Goal: Check status: Check status

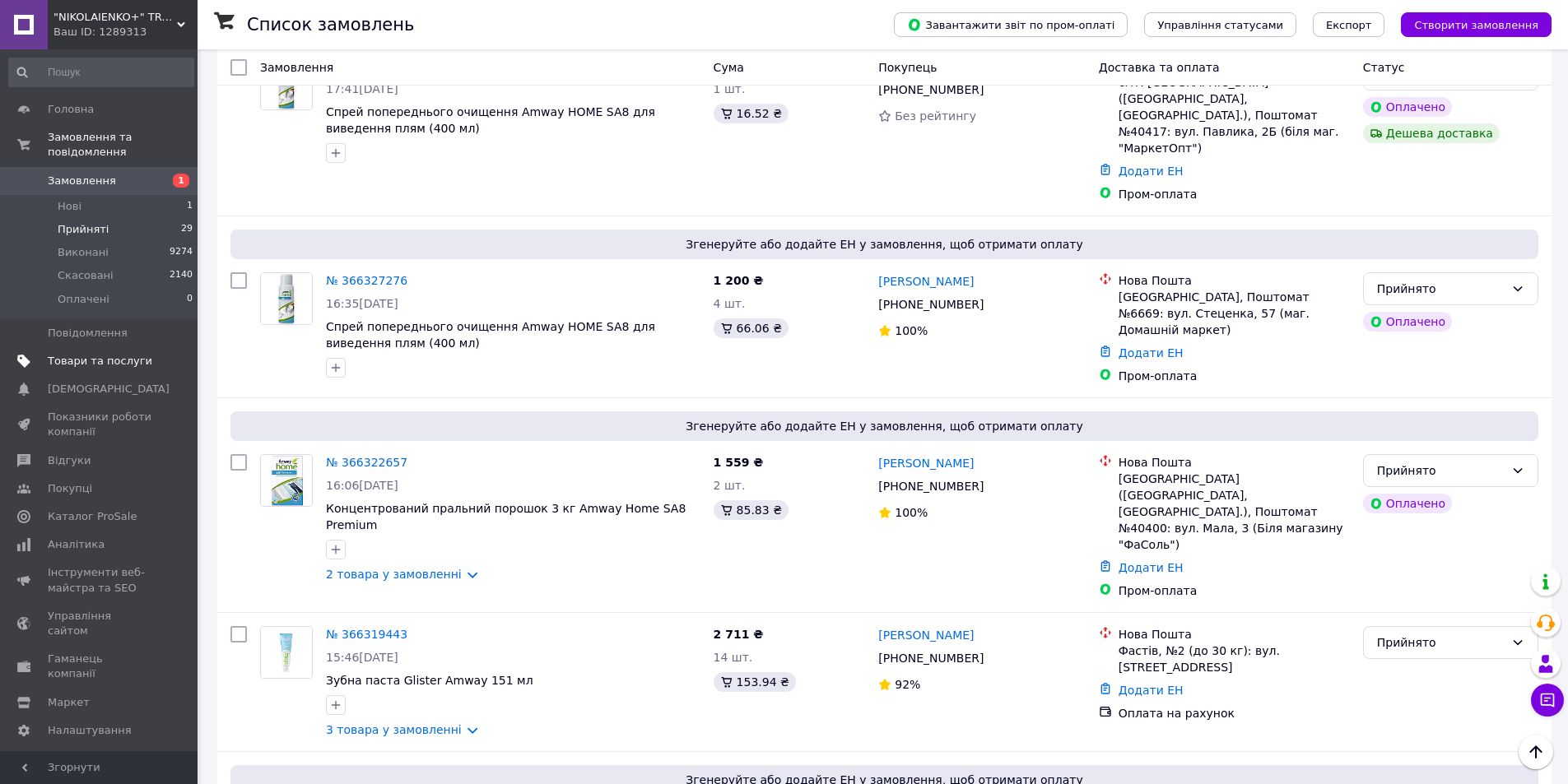
scroll to position [377, 0]
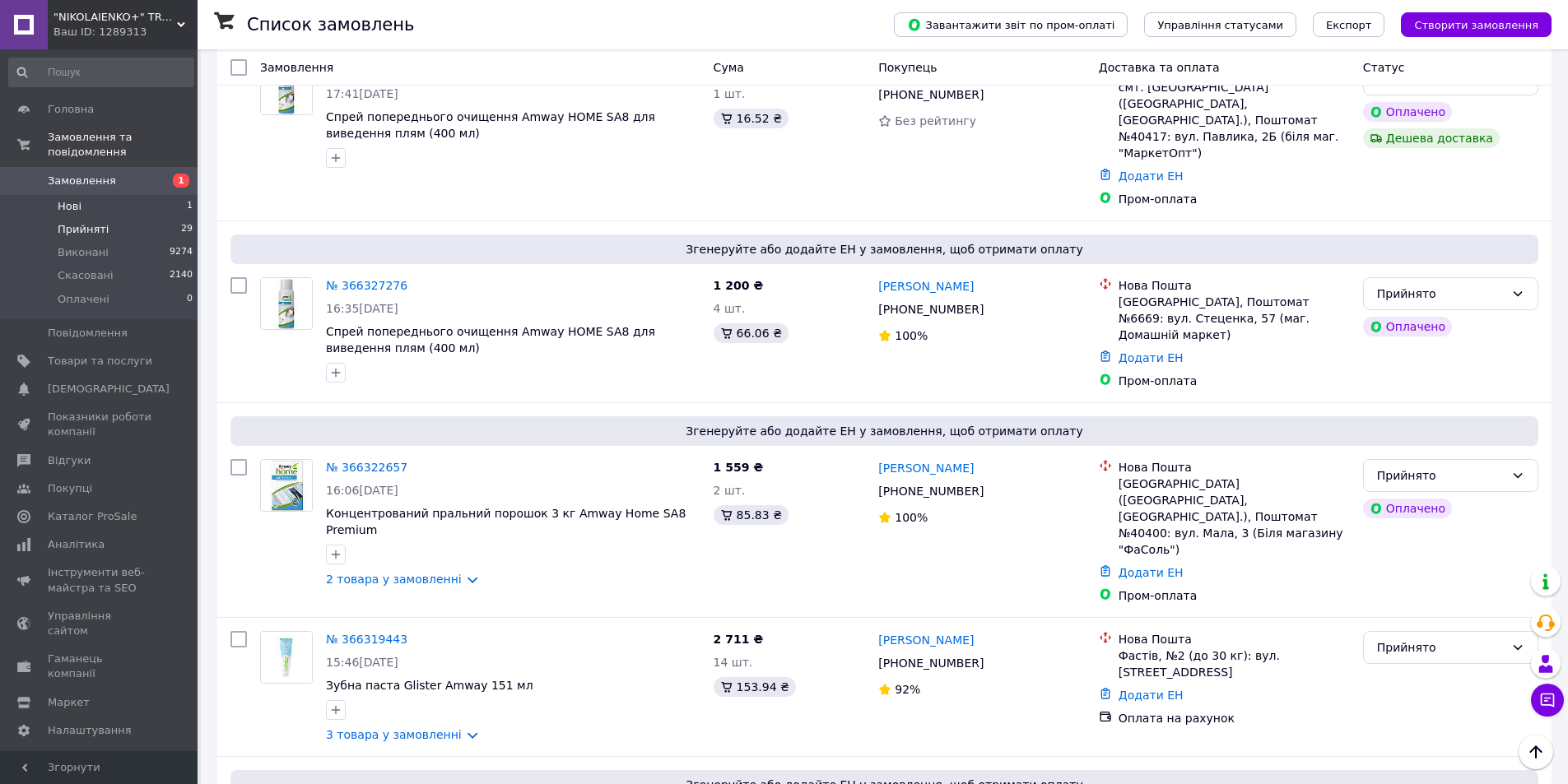
click at [74, 199] on span "Нові" at bounding box center [69, 206] width 24 height 15
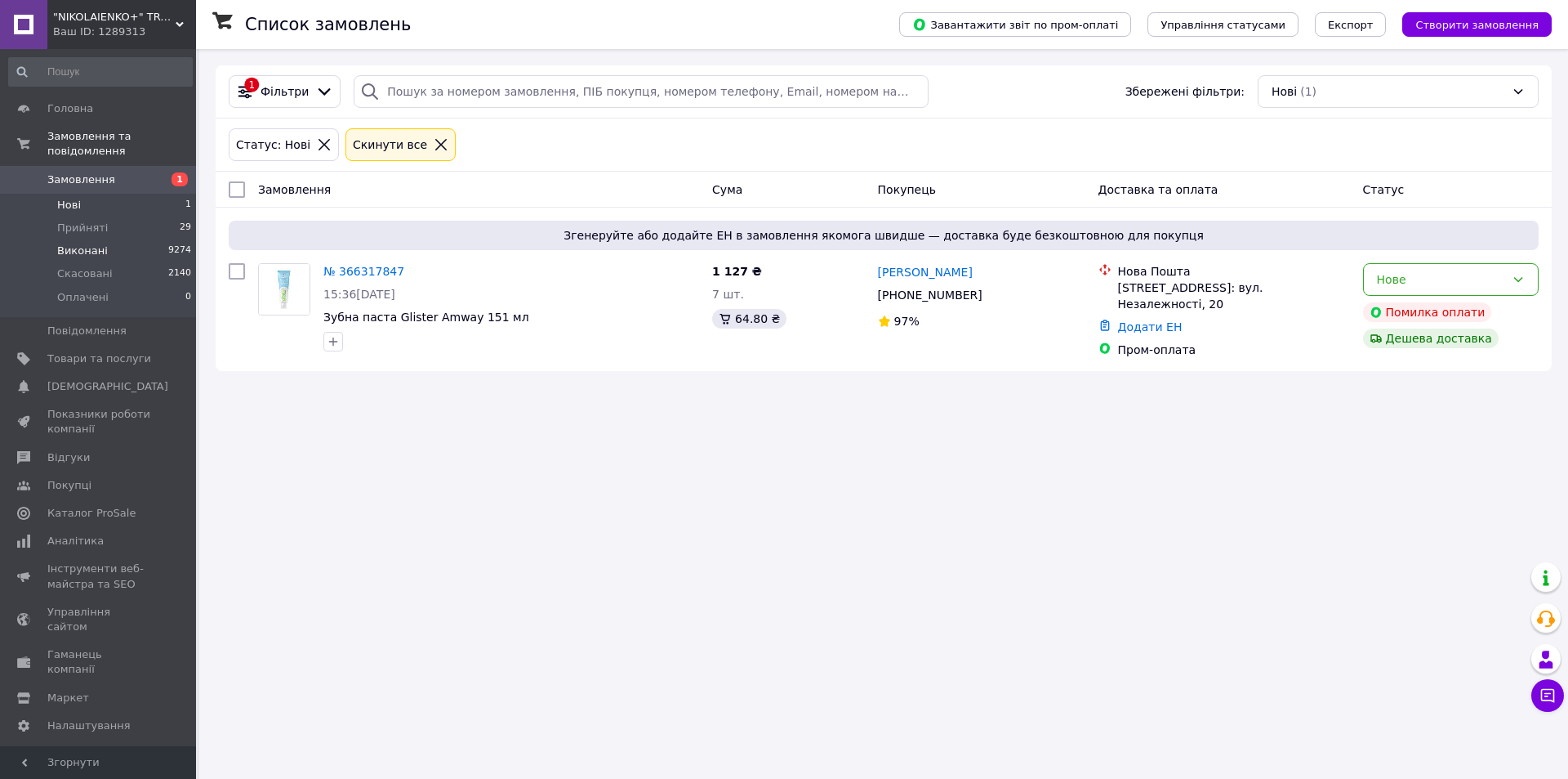
click at [86, 243] on span "Виконані" at bounding box center [82, 251] width 50 height 14
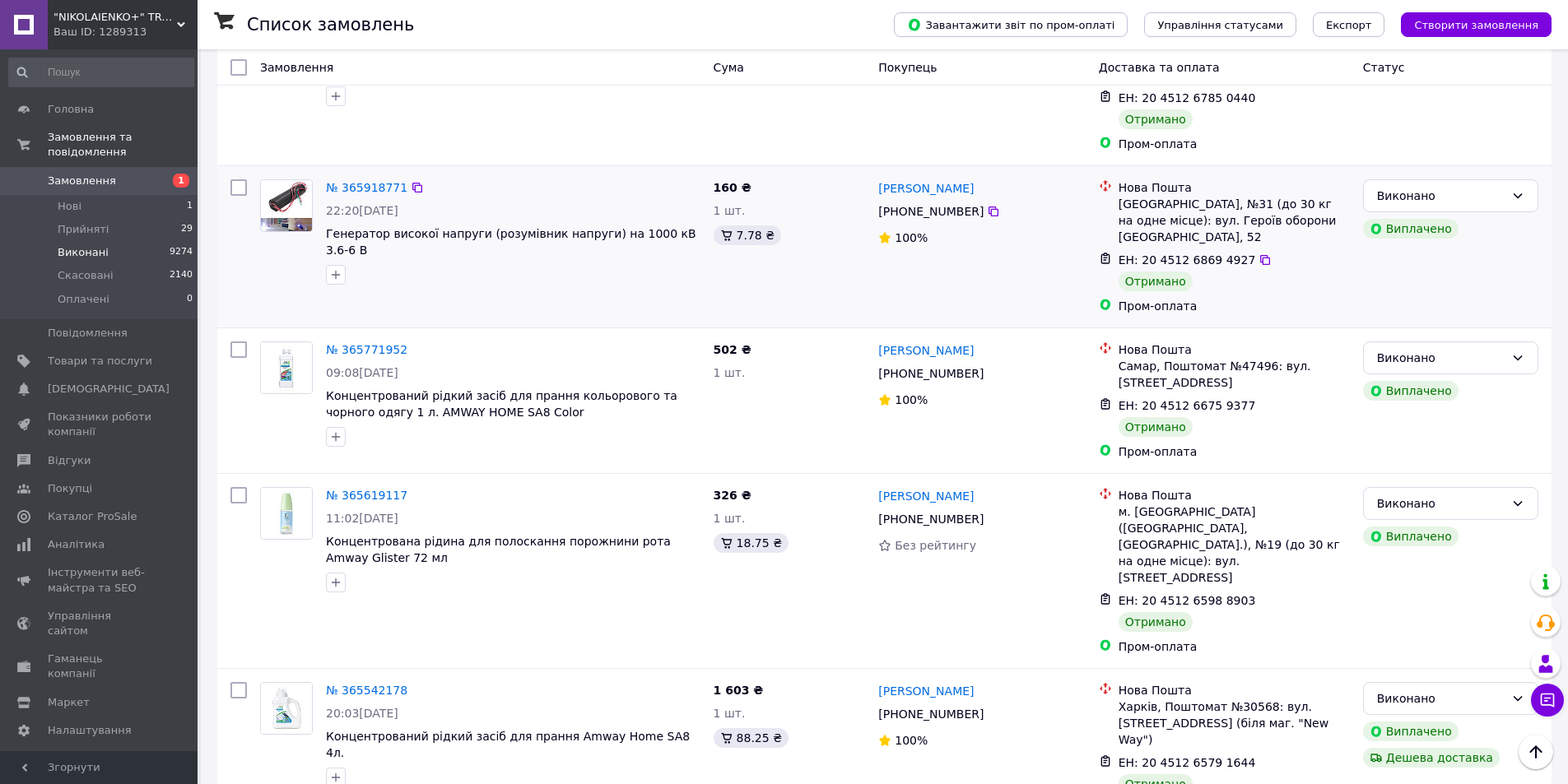
scroll to position [329, 0]
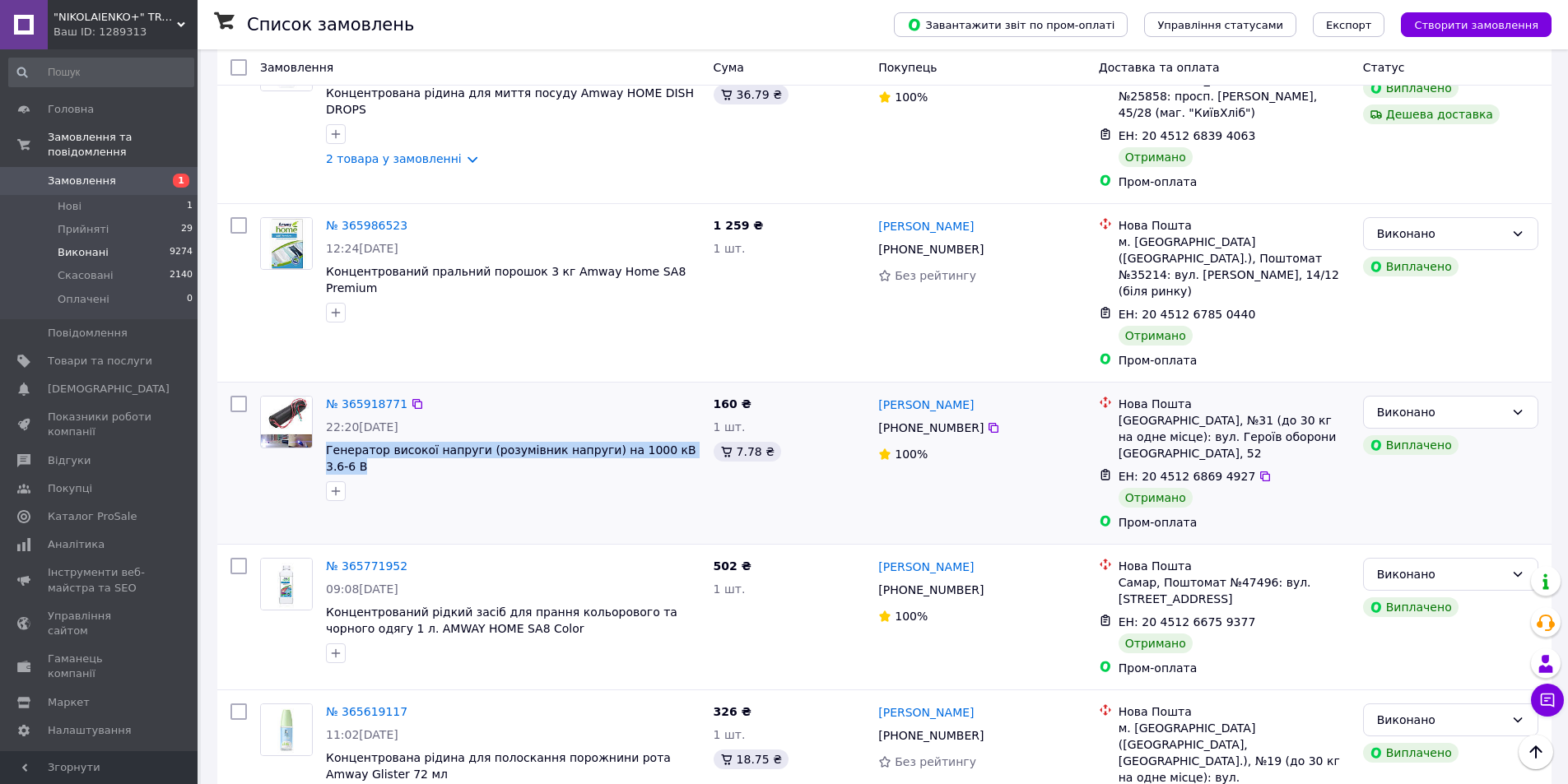
drag, startPoint x: 320, startPoint y: 417, endPoint x: 691, endPoint y: 423, distance: 371.0
click at [688, 425] on div "№ 365918771 22:20[DATE] Генератор високої напруги (розумівник напруги) на 1000 …" at bounding box center [513, 448] width 388 height 119
copy span "Генератор високої напруги (розумівник напруги) на 1000 кВ 3.6-6 В"
click at [380, 397] on link "№ 365918771" at bounding box center [367, 404] width 82 height 14
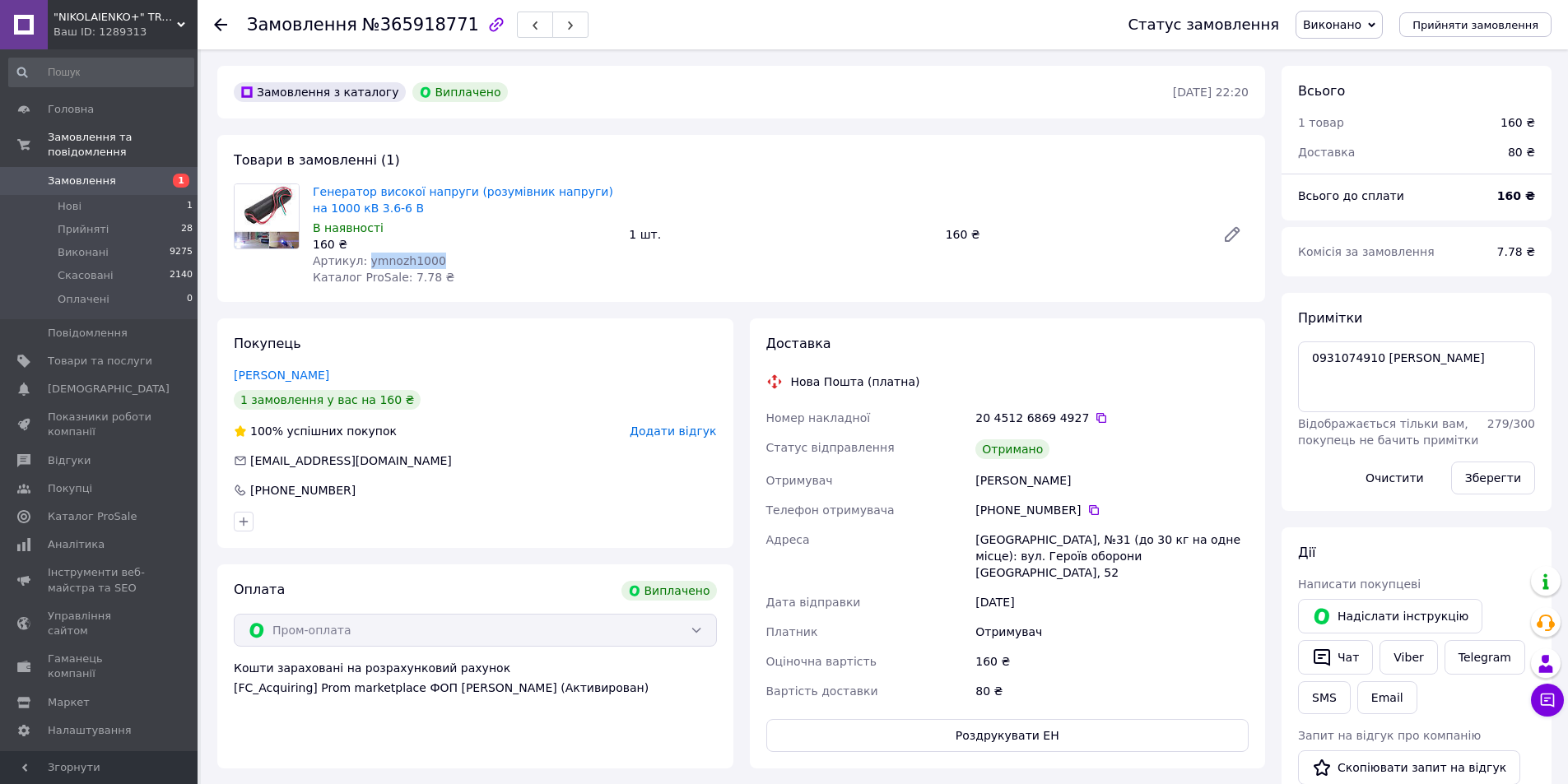
drag, startPoint x: 429, startPoint y: 258, endPoint x: 361, endPoint y: 259, distance: 68.0
click at [361, 259] on div "Артикул: ymnozh1000" at bounding box center [464, 260] width 303 height 16
copy span "ymnozh1000"
